Goal: Task Accomplishment & Management: Manage account settings

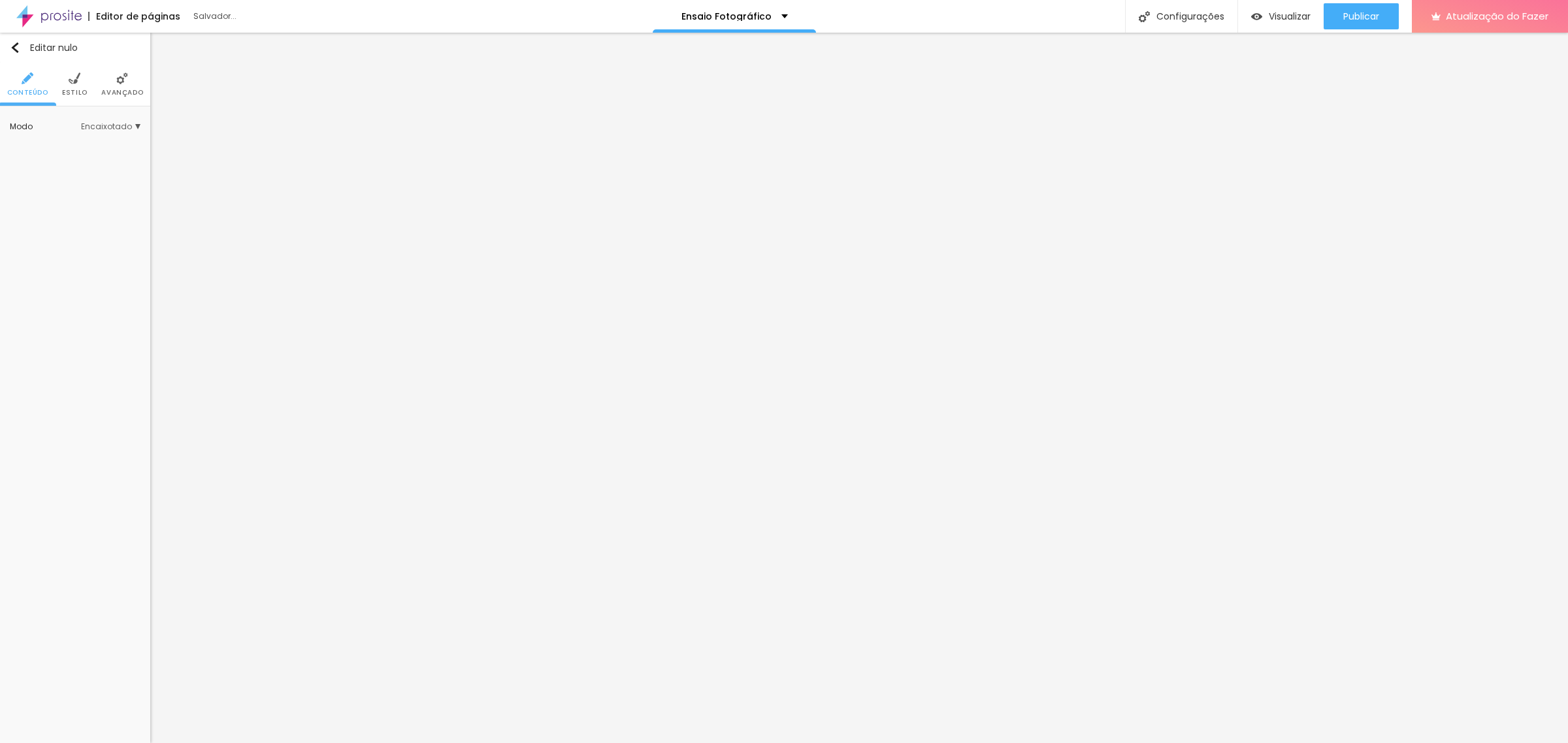
click at [78, 82] on img at bounding box center [74, 78] width 12 height 12
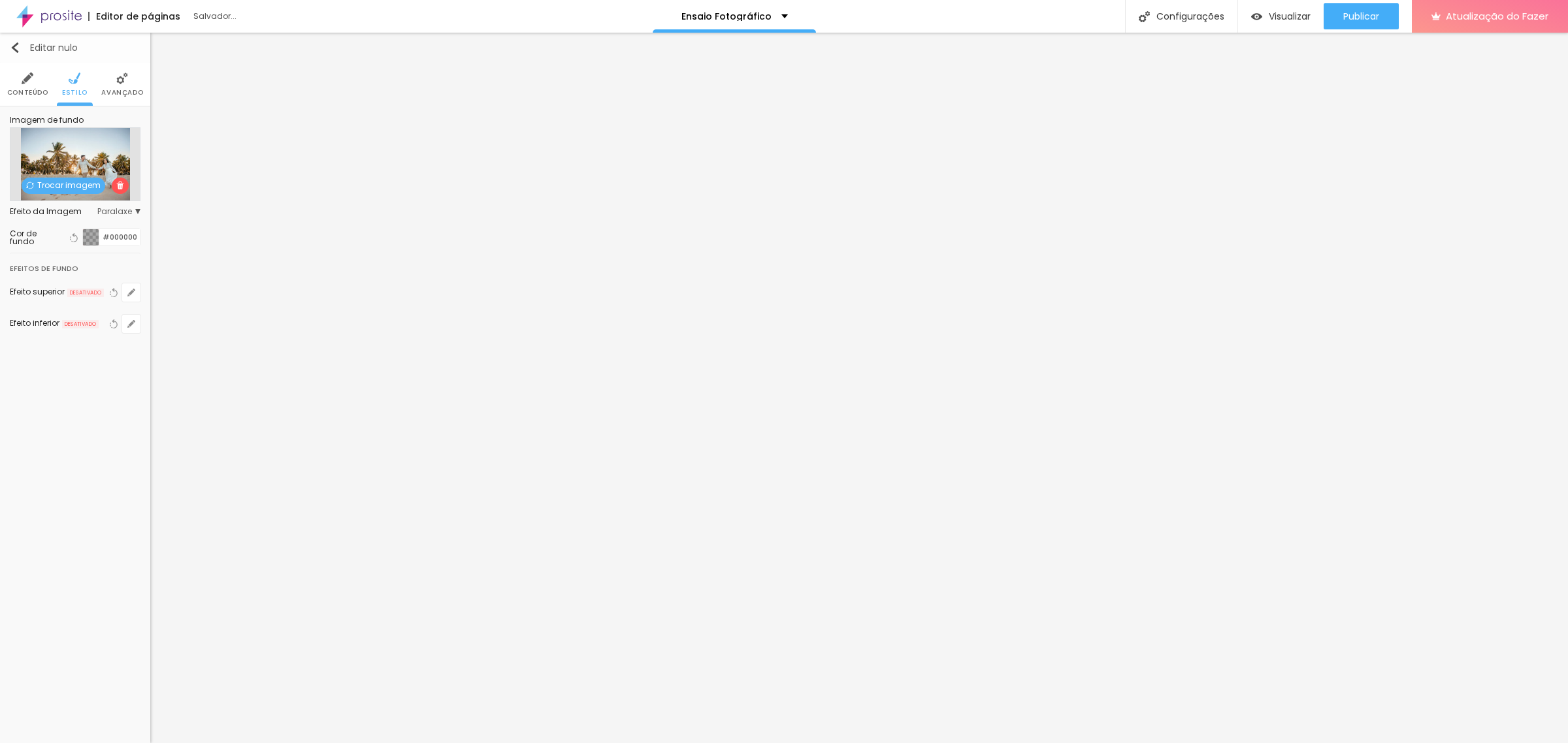
click at [14, 44] on img "button" at bounding box center [14, 47] width 10 height 10
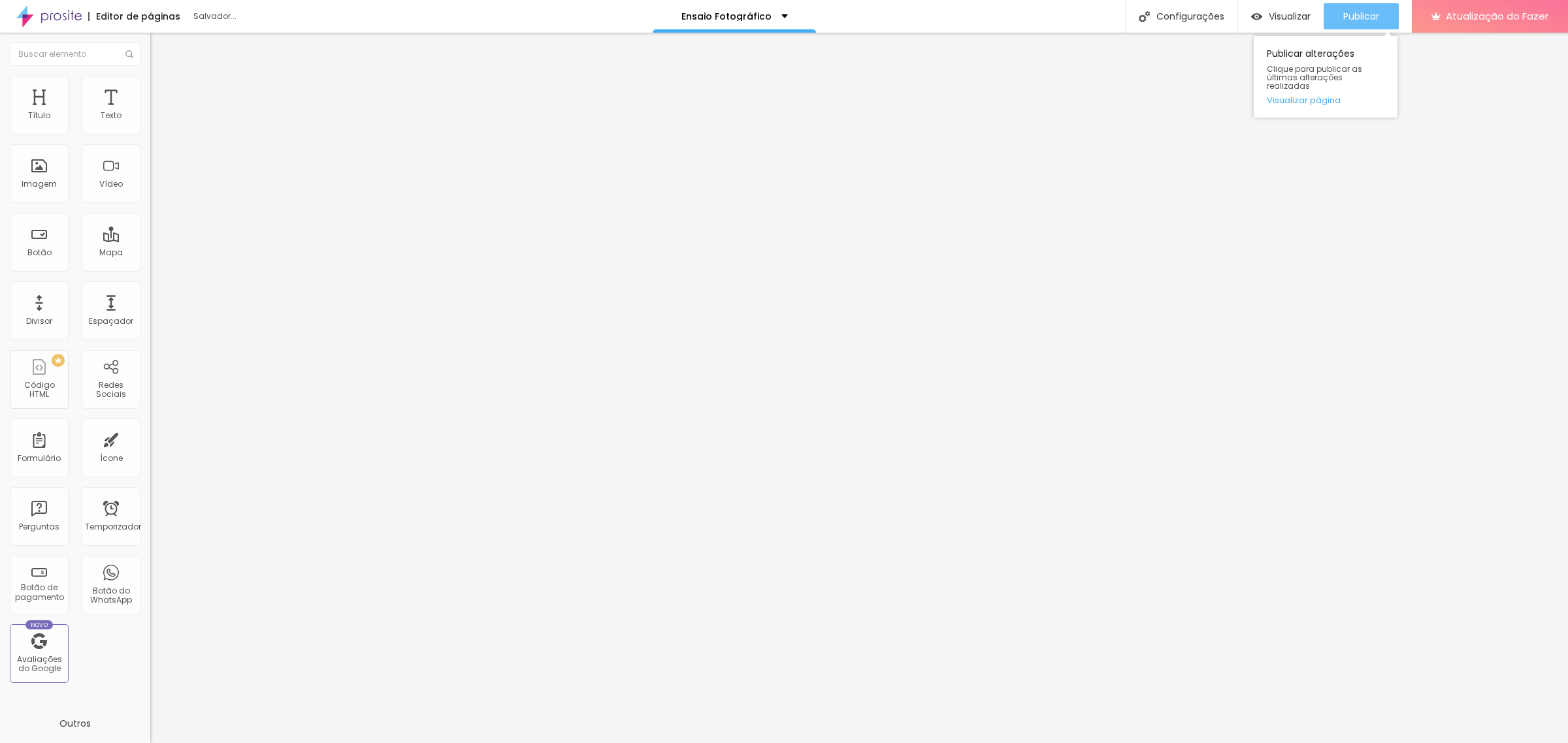
click at [1357, 10] on font "Publicar" at bounding box center [1361, 16] width 36 height 13
click at [1369, 14] on font "Publicar" at bounding box center [1361, 16] width 36 height 13
click at [1373, 24] on div "Publicar" at bounding box center [1361, 16] width 36 height 26
click at [1283, 10] on font "Visualizar" at bounding box center [1289, 16] width 42 height 13
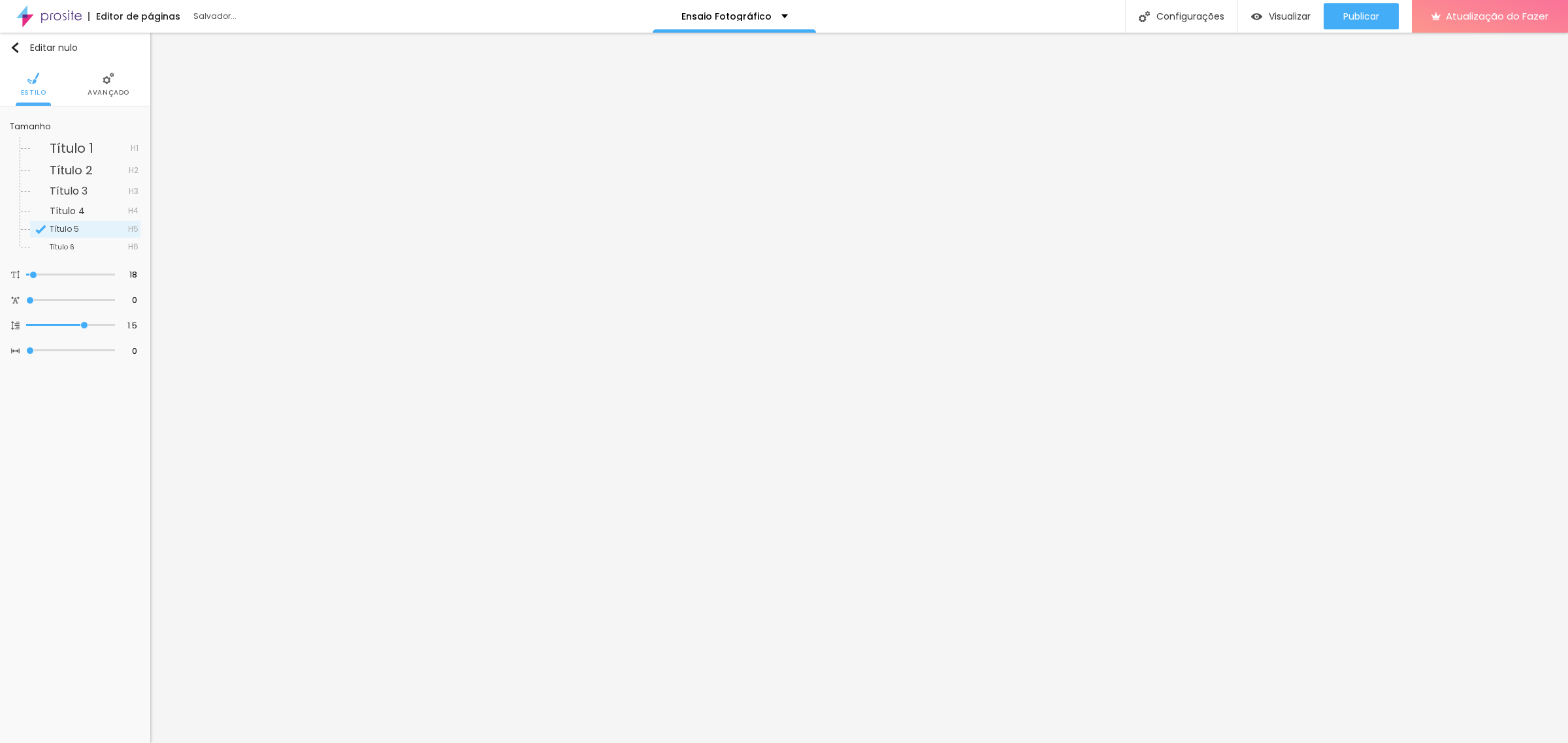
click at [108, 89] on font "Avançado" at bounding box center [108, 93] width 42 height 10
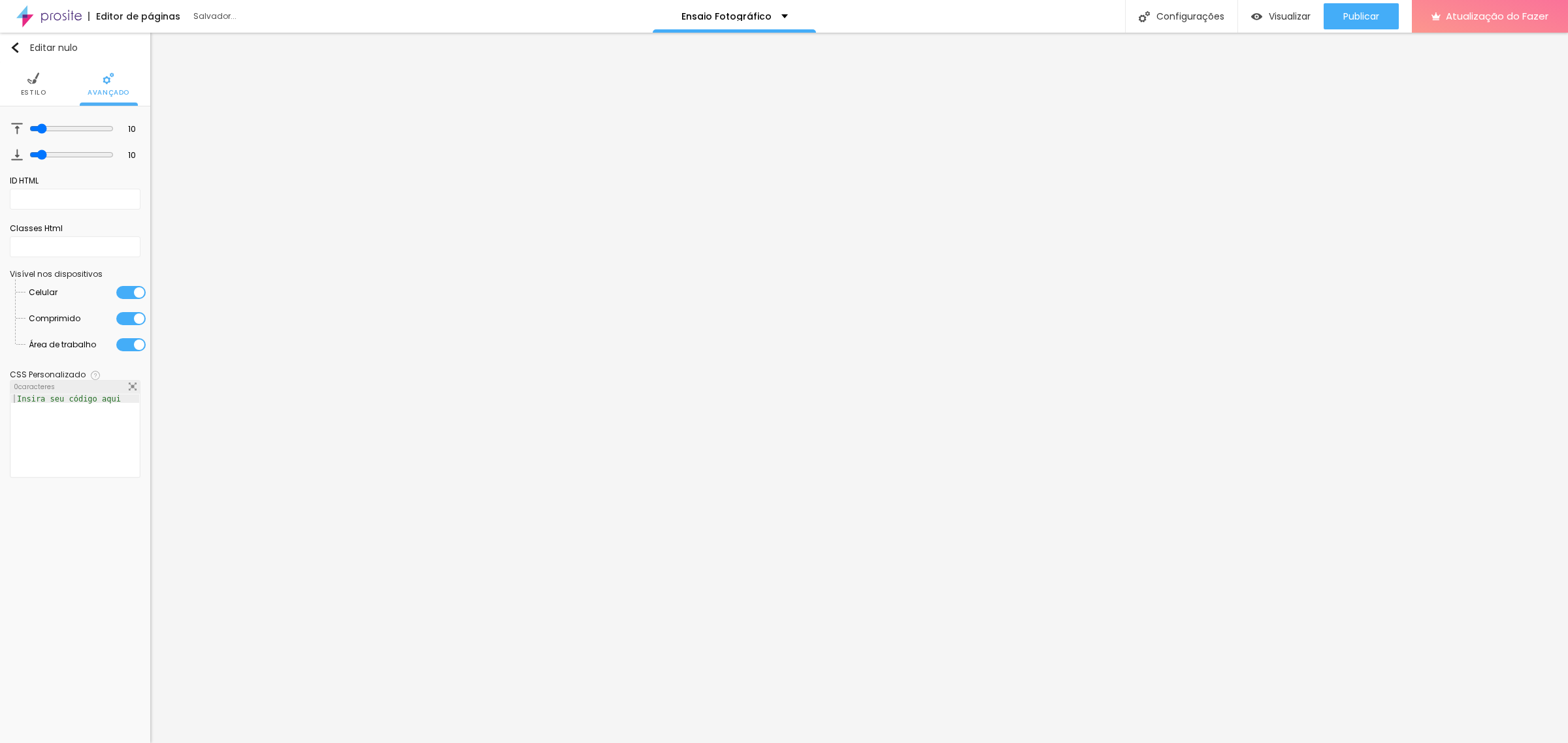
click at [131, 295] on div at bounding box center [131, 292] width 29 height 13
click at [134, 288] on div at bounding box center [131, 292] width 29 height 13
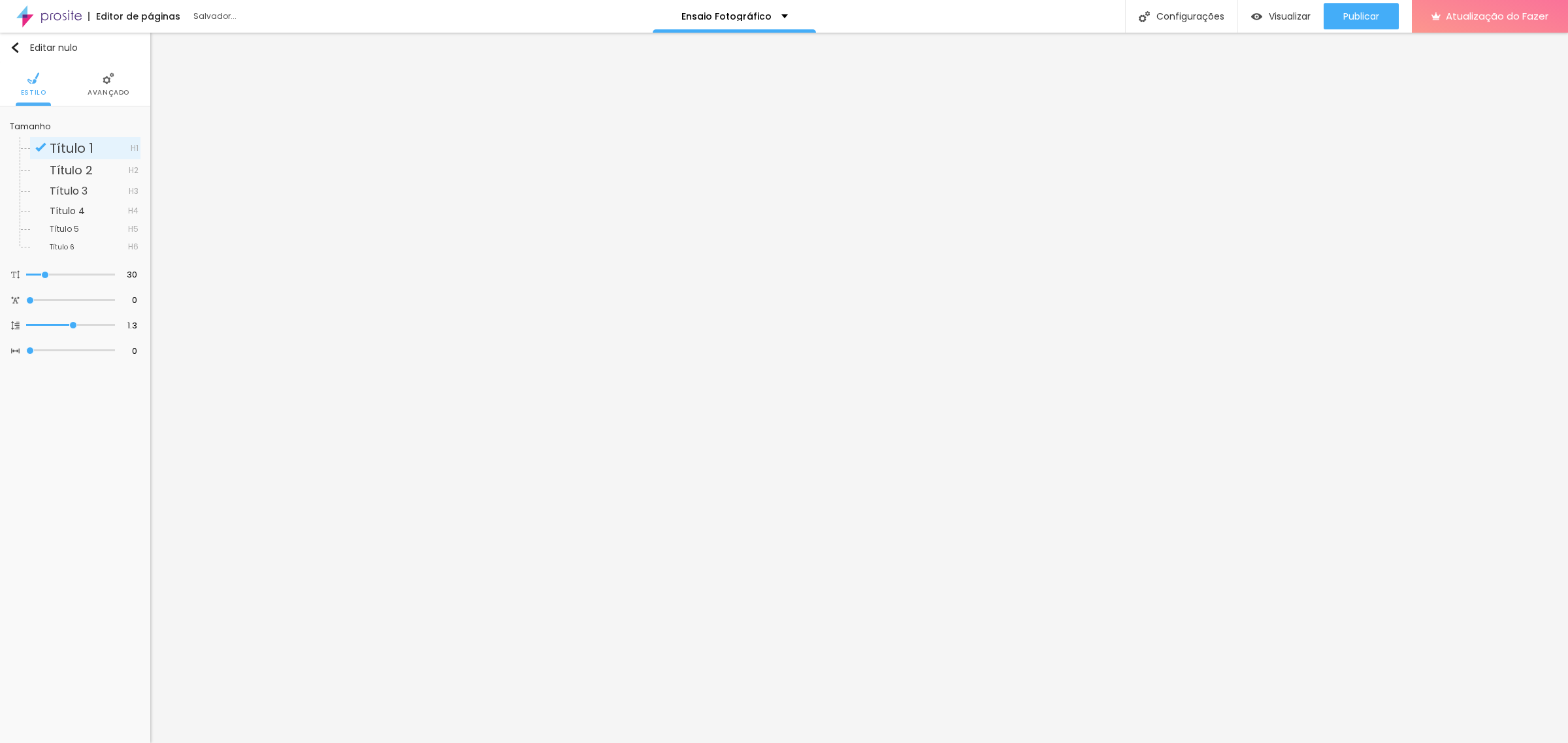
click at [108, 89] on font "Avançado" at bounding box center [108, 93] width 42 height 10
click at [125, 83] on img at bounding box center [122, 78] width 12 height 12
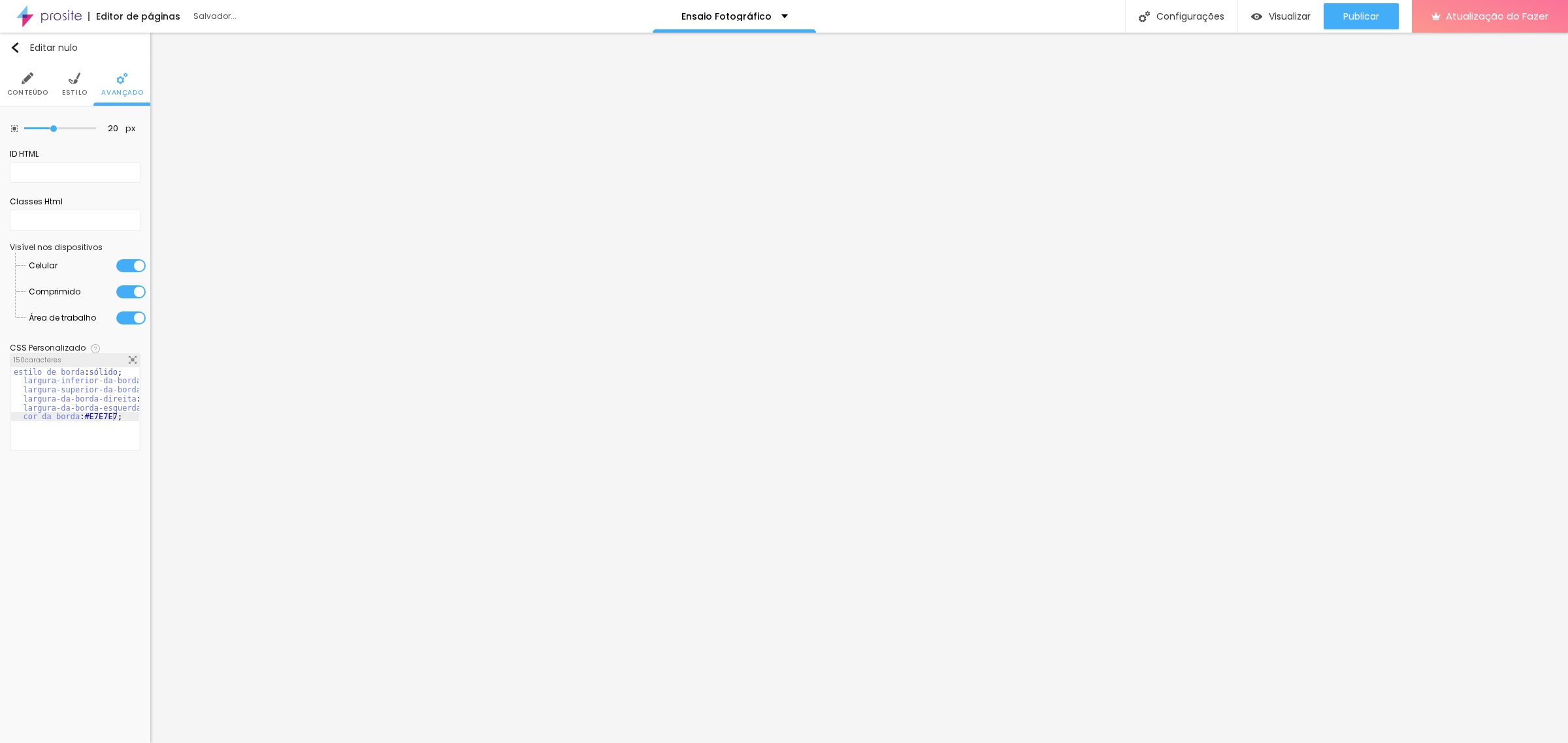
click at [78, 85] on li "Estilo" at bounding box center [74, 84] width 25 height 43
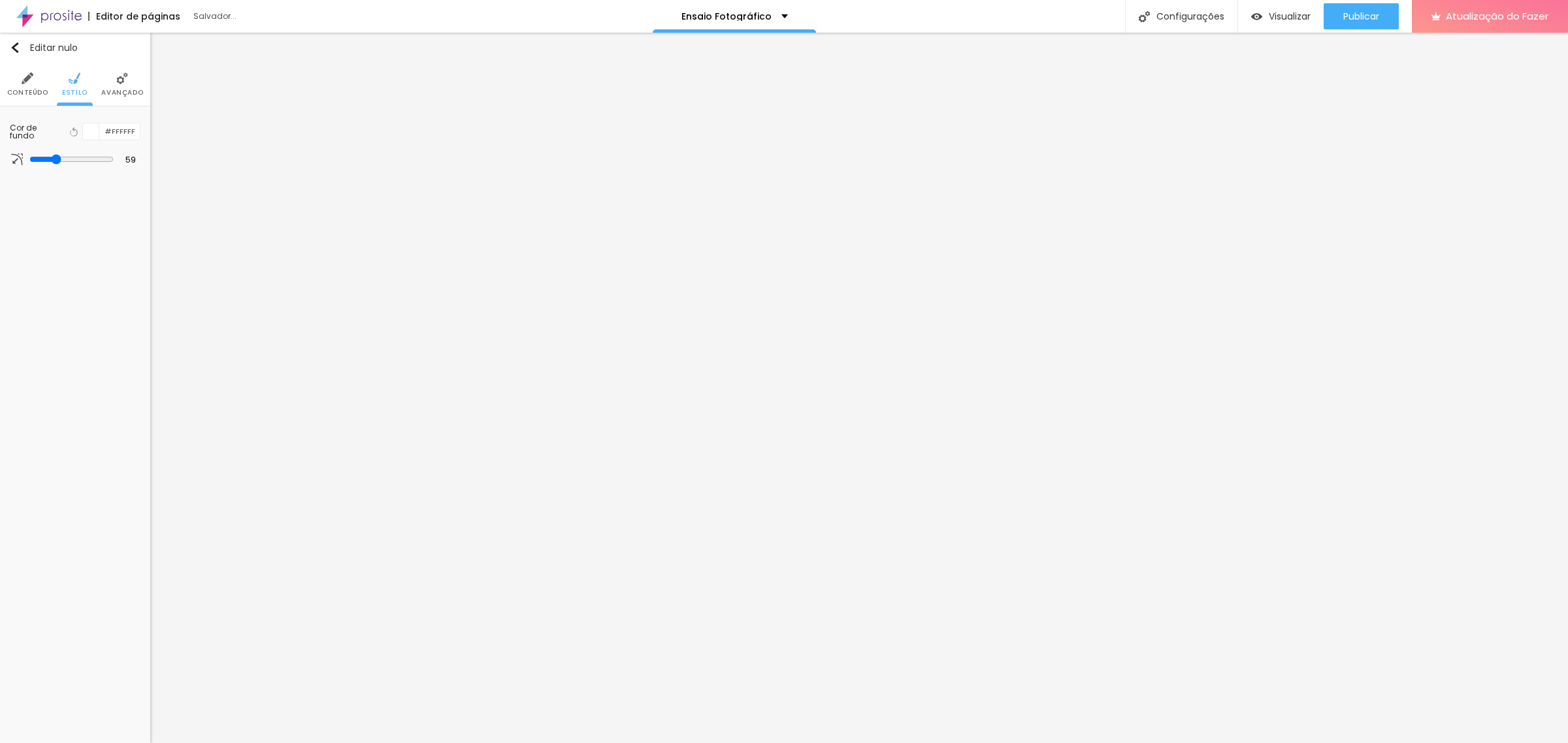
click at [125, 90] on font "Avançado" at bounding box center [122, 93] width 42 height 10
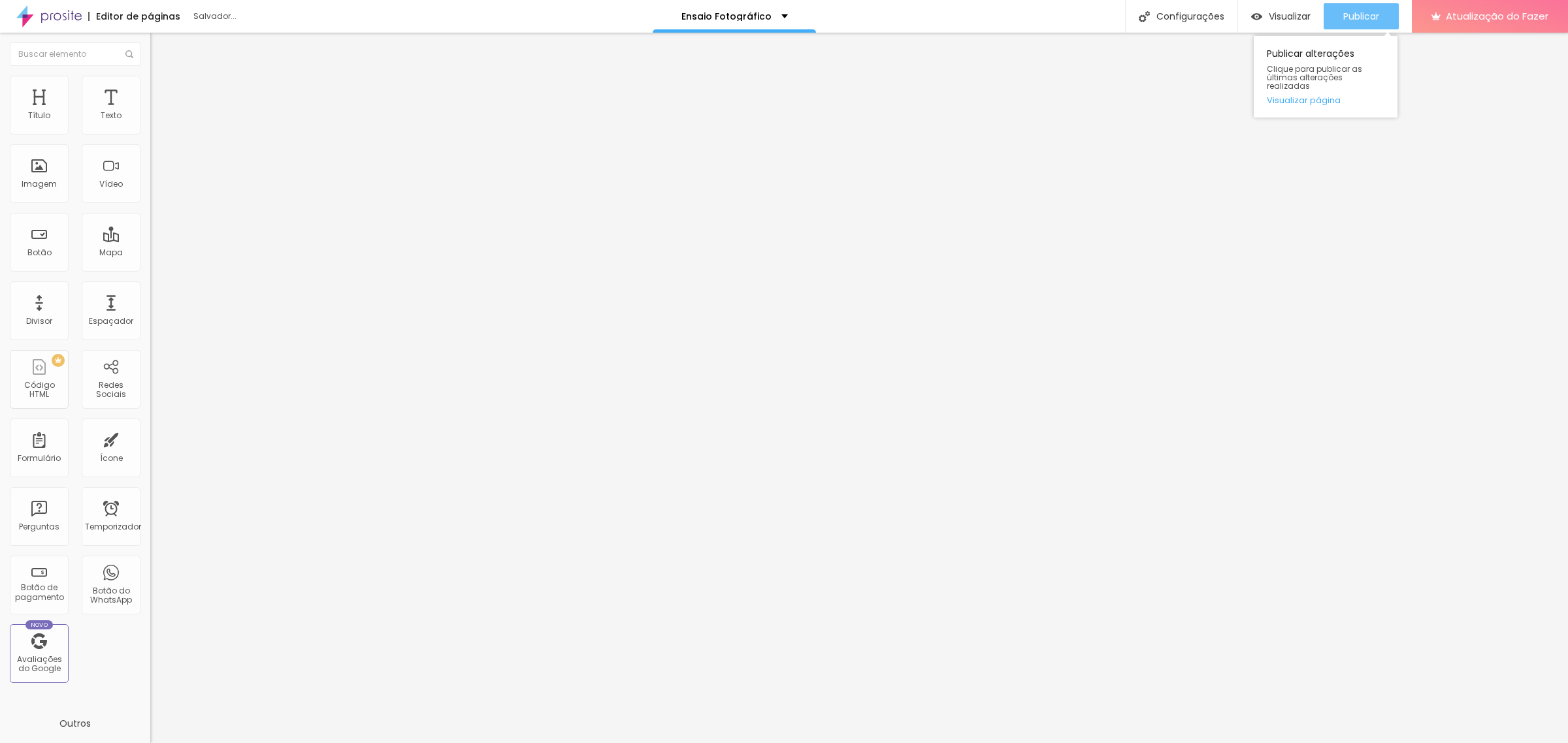
click at [1356, 13] on font "Publicar" at bounding box center [1361, 16] width 36 height 13
click at [1297, 18] on font "Visualizar" at bounding box center [1289, 16] width 42 height 13
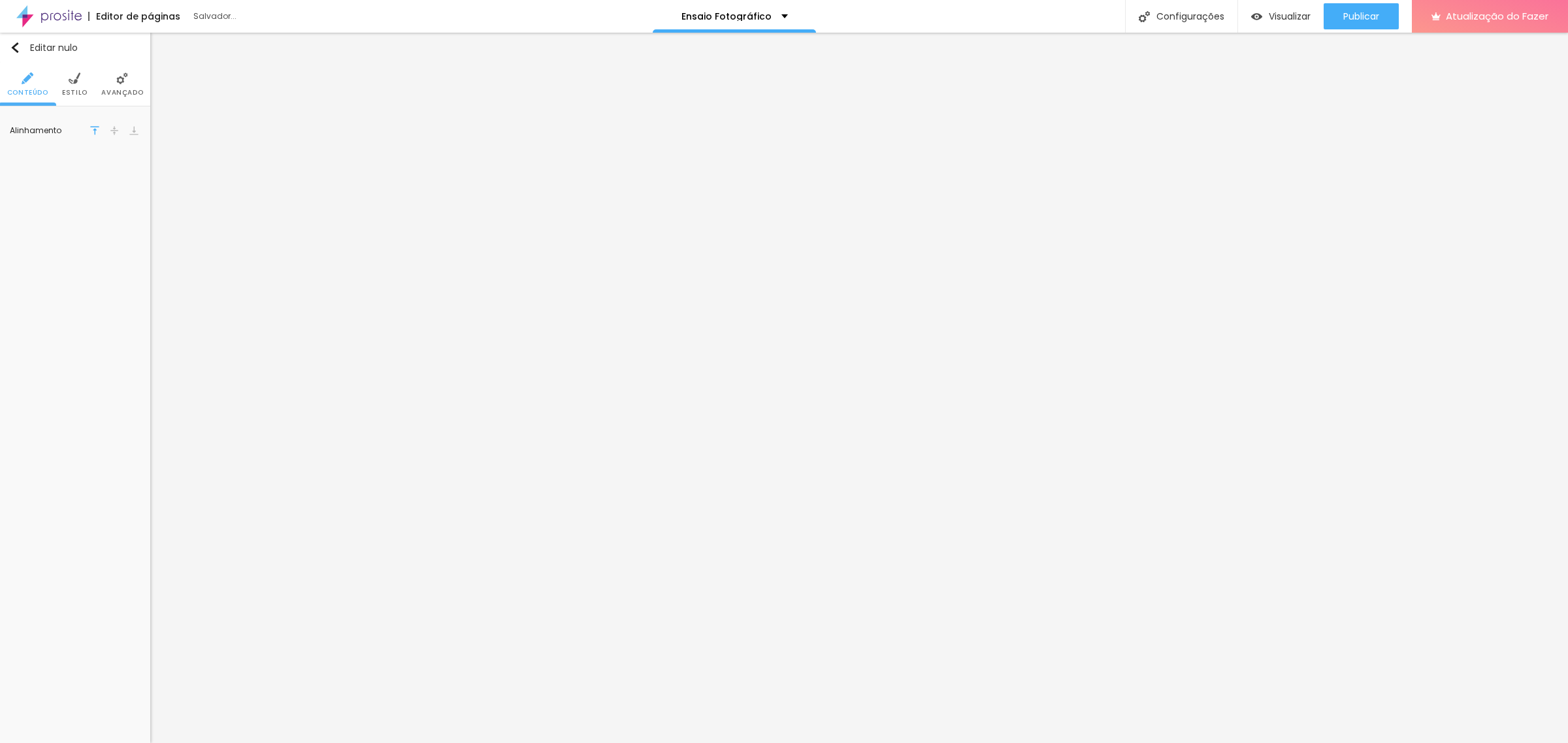
click at [125, 80] on img at bounding box center [122, 78] width 12 height 12
click at [126, 91] on font "Avançado" at bounding box center [122, 93] width 42 height 10
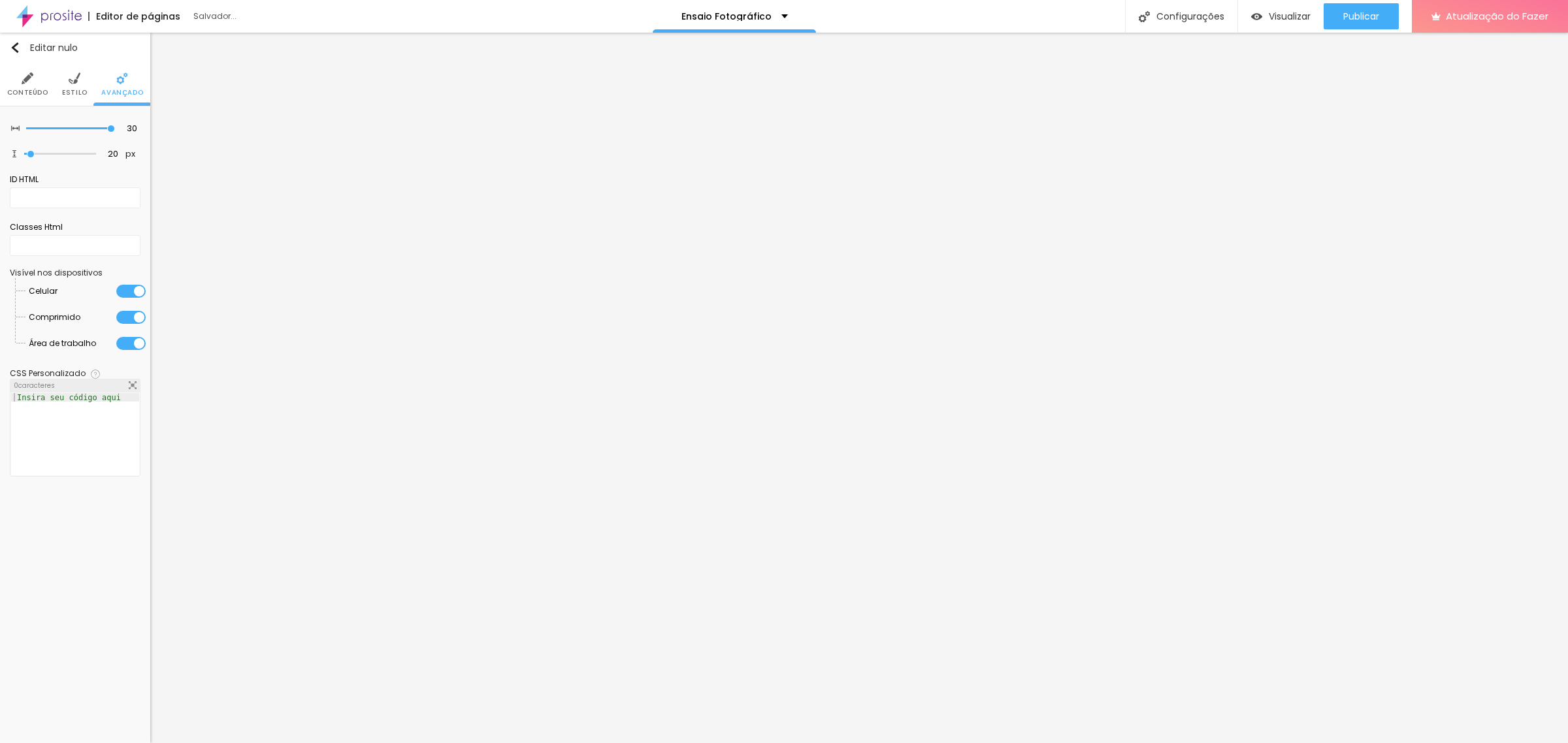
click at [87, 86] on ul "Conteúdo Estilo Avançado" at bounding box center [75, 84] width 151 height 44
click at [63, 83] on li "Estilo" at bounding box center [74, 84] width 25 height 43
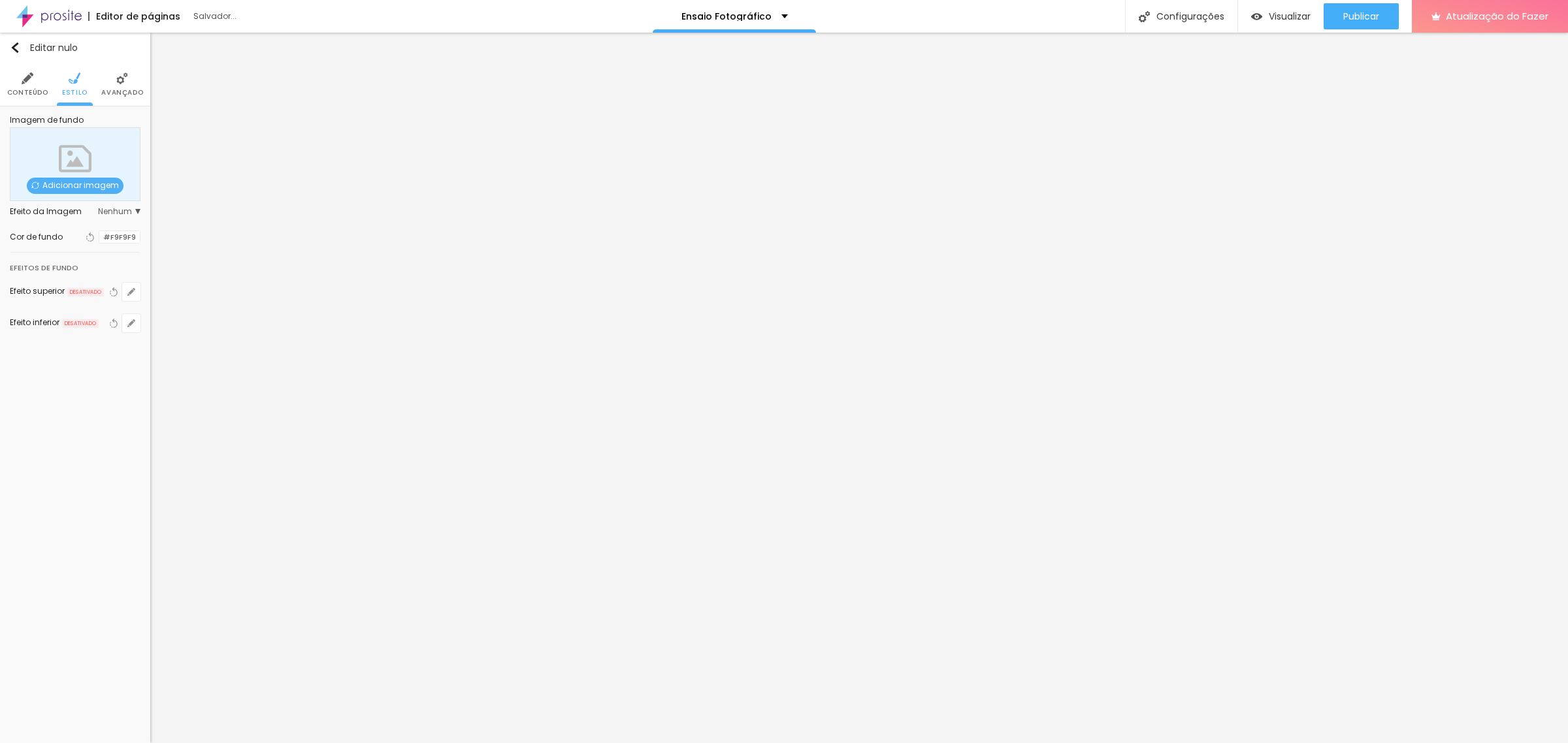
click at [28, 84] on img at bounding box center [27, 78] width 12 height 12
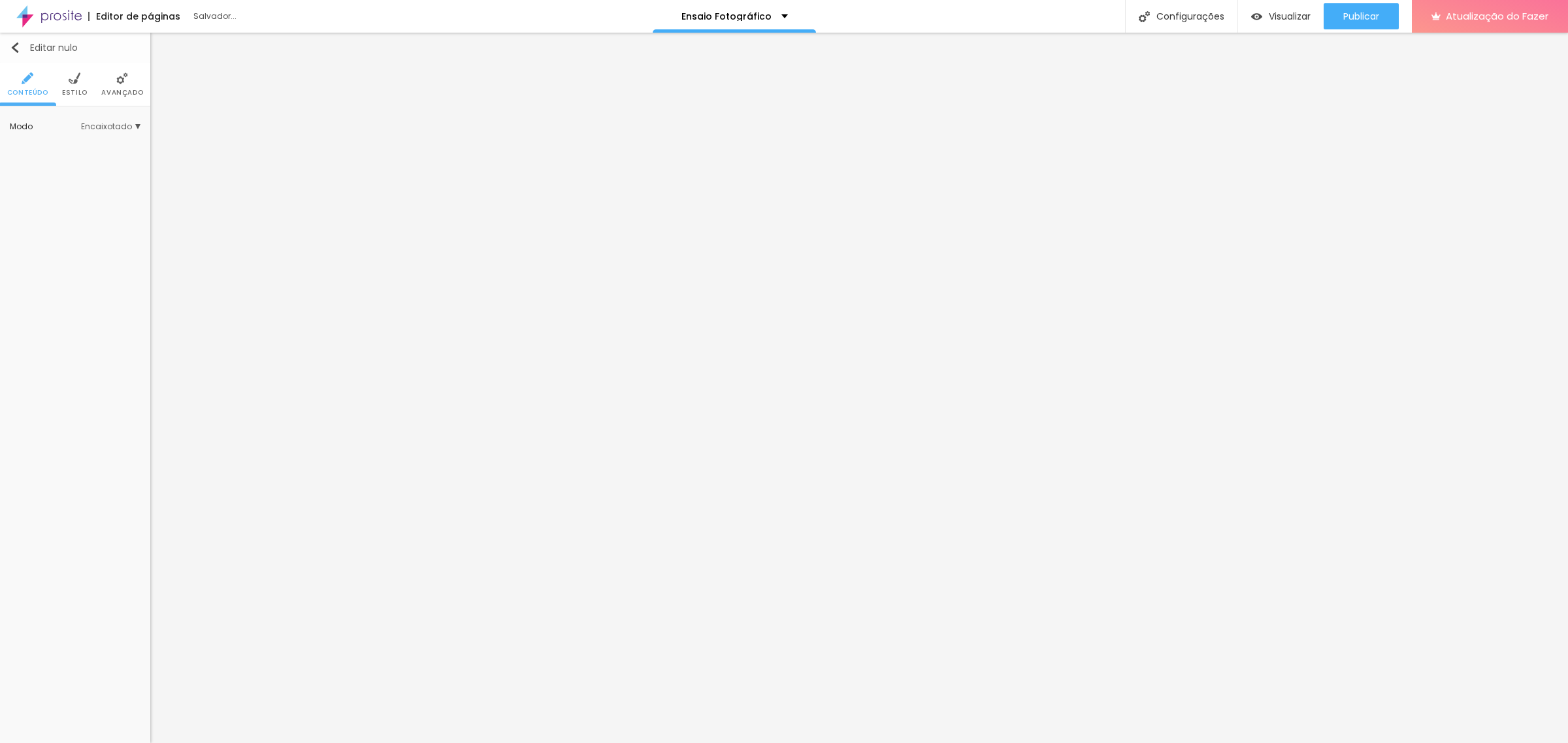
click at [16, 50] on img "button" at bounding box center [14, 47] width 10 height 10
click at [1282, 22] on font "Visualizar" at bounding box center [1289, 16] width 42 height 13
click at [1345, 0] on div "Publicar Publicar alterações Clique para publicar as últimas alterações realiza…" at bounding box center [1361, 16] width 75 height 33
click at [1354, 16] on font "Publicar" at bounding box center [1361, 16] width 36 height 13
click at [1189, 15] on font "Configurações" at bounding box center [1191, 16] width 68 height 13
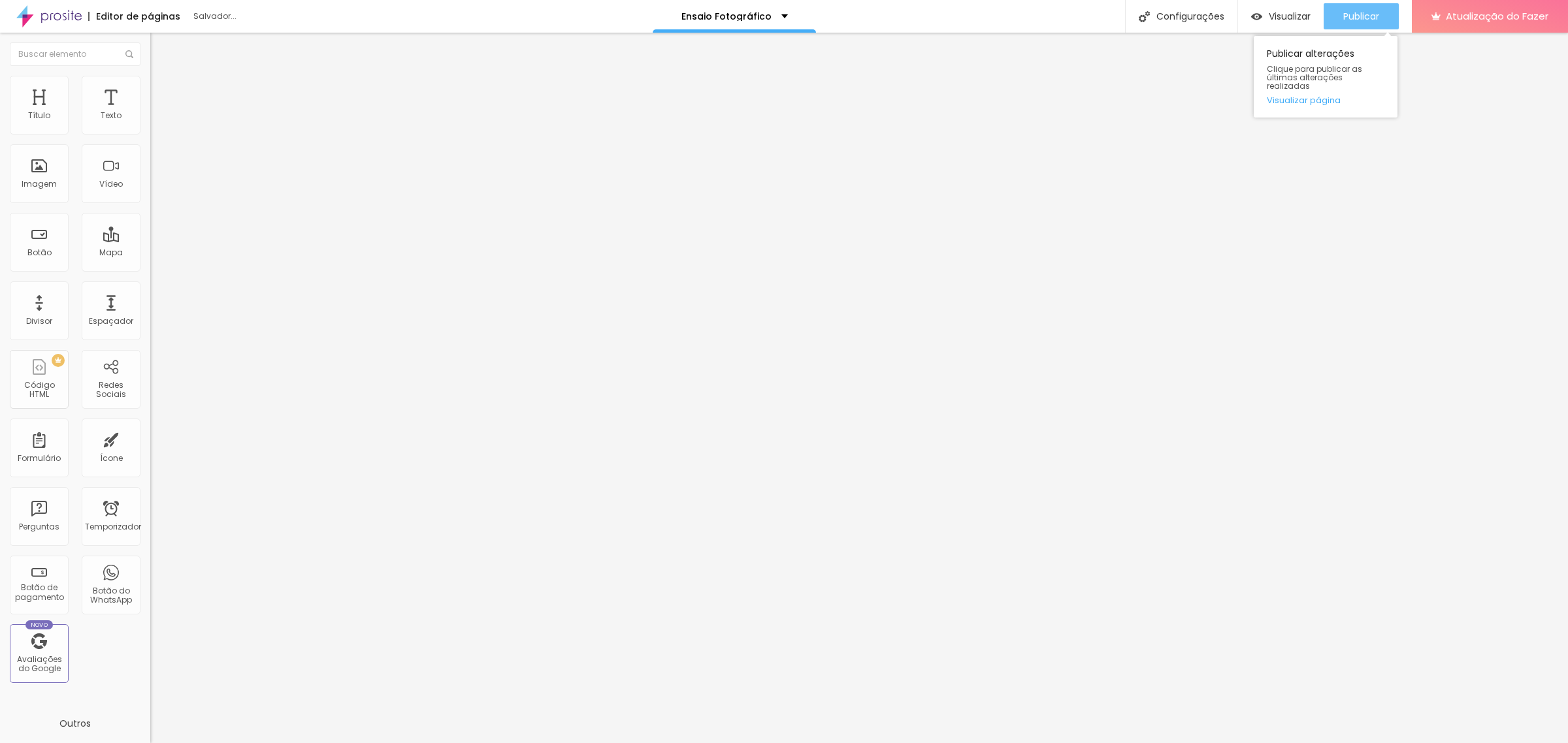
click at [1348, 14] on font "Publicar" at bounding box center [1361, 16] width 36 height 13
